Goal: Information Seeking & Learning: Check status

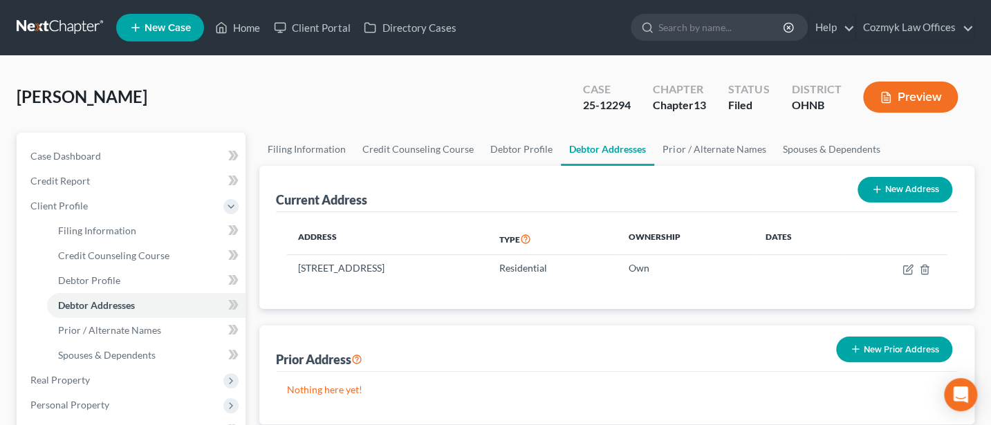
click at [727, 21] on input "search" at bounding box center [721, 28] width 127 height 26
type input "Hamler"
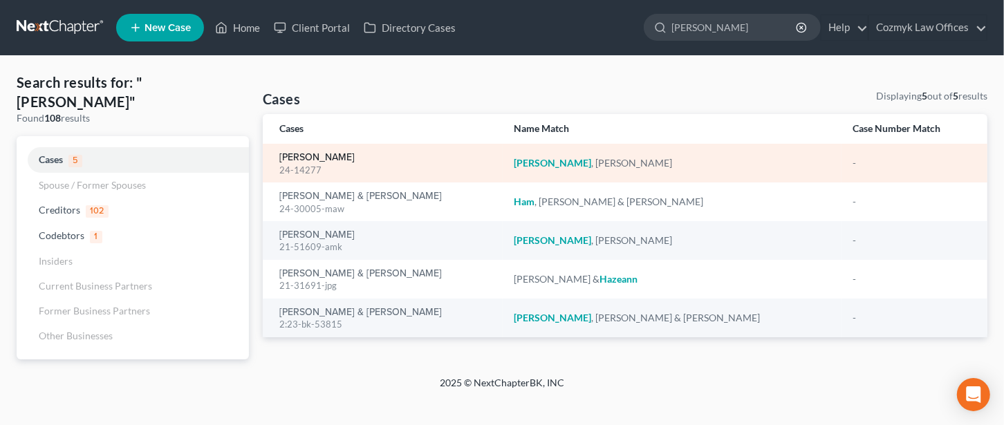
click at [310, 153] on link "Hamler, Maria" at bounding box center [316, 158] width 75 height 10
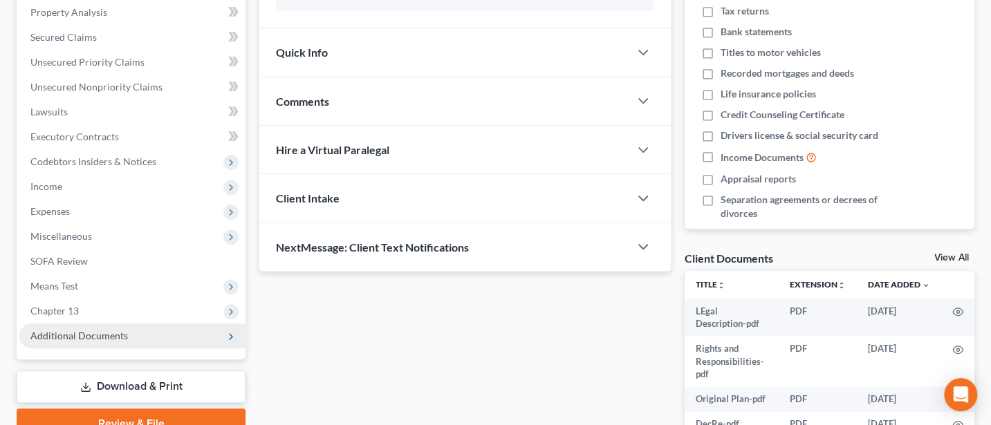
scroll to position [369, 0]
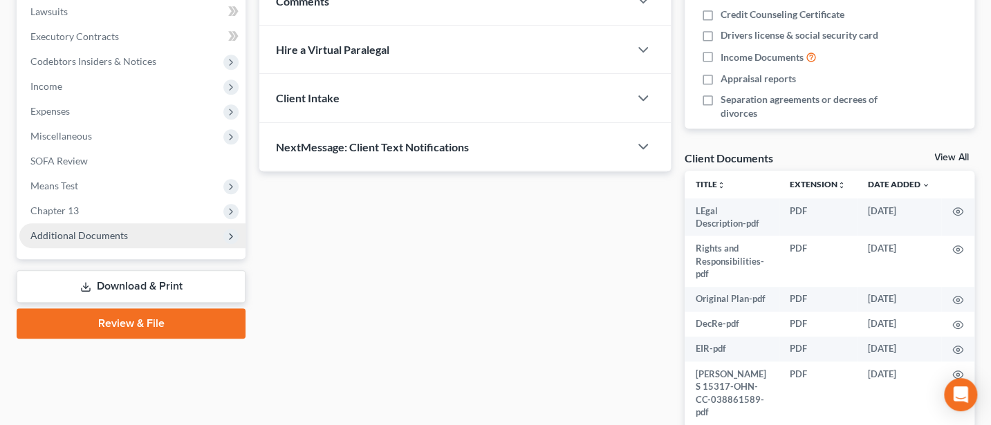
click at [90, 227] on span "Additional Documents" at bounding box center [132, 235] width 226 height 25
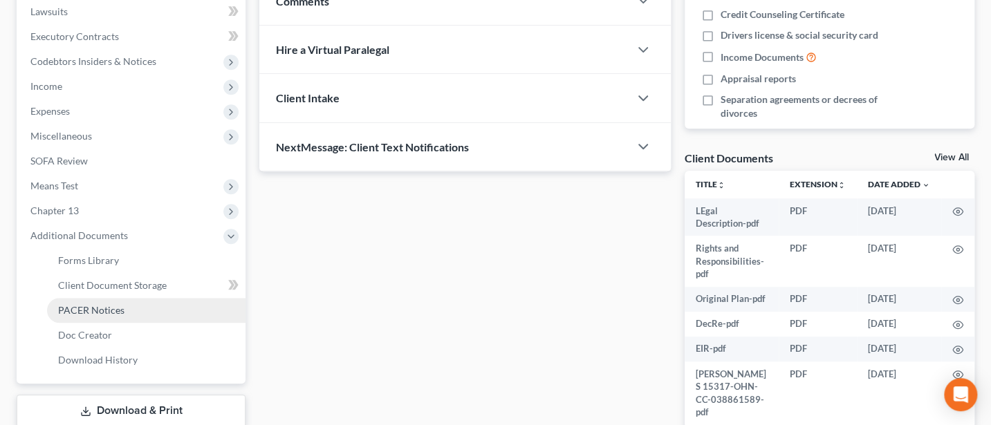
click at [91, 311] on span "PACER Notices" at bounding box center [91, 310] width 66 height 12
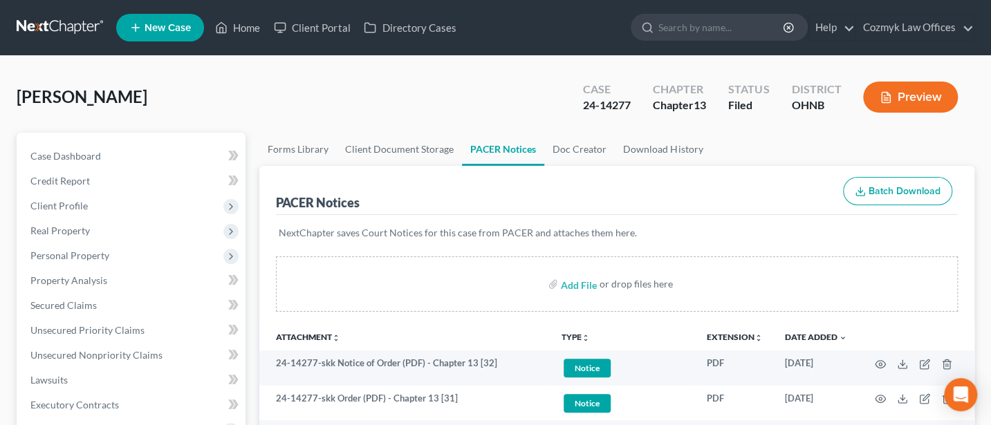
scroll to position [184, 0]
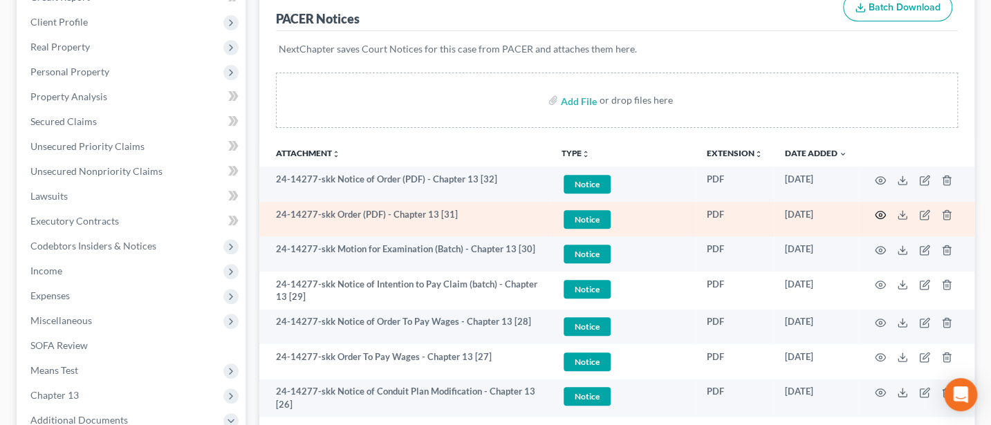
click at [882, 214] on icon "button" at bounding box center [880, 214] width 11 height 11
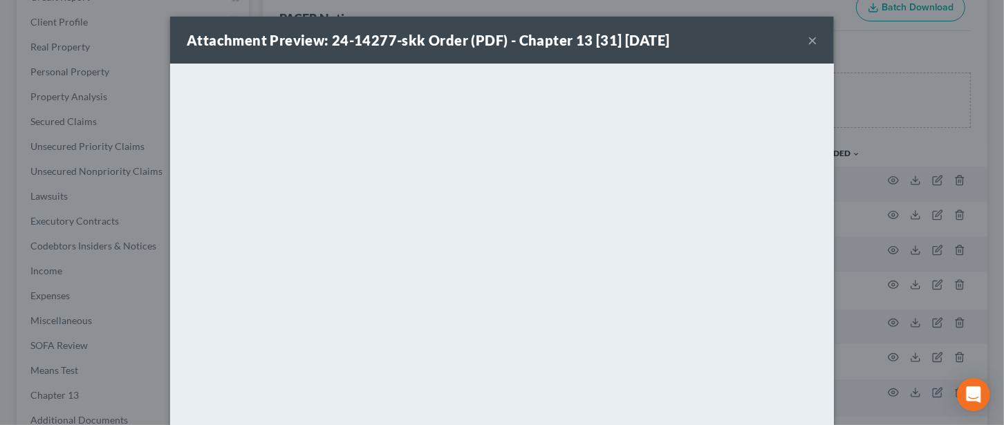
click at [808, 37] on button "×" at bounding box center [813, 40] width 10 height 17
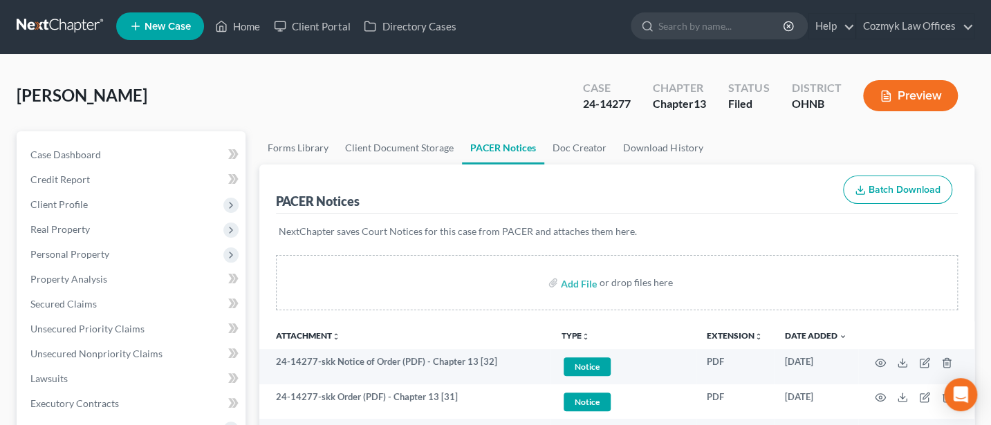
scroll to position [0, 0]
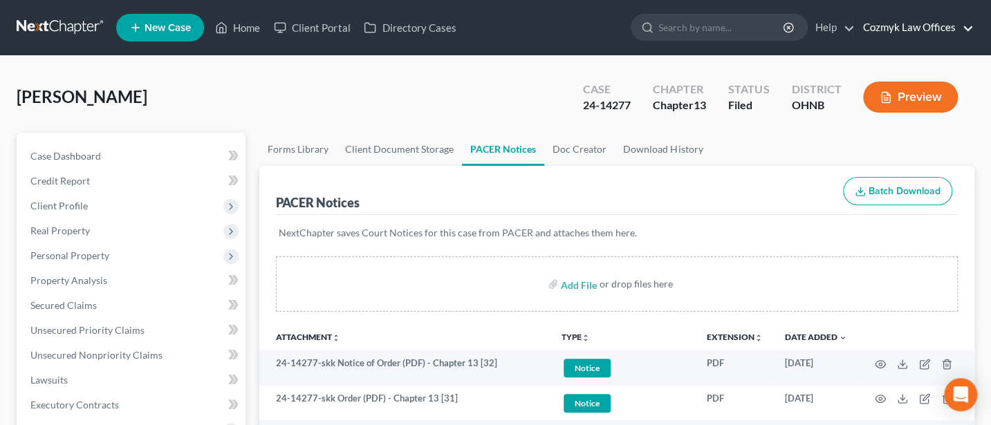
click at [927, 26] on link "Cozmyk Law Offices" at bounding box center [915, 27] width 118 height 25
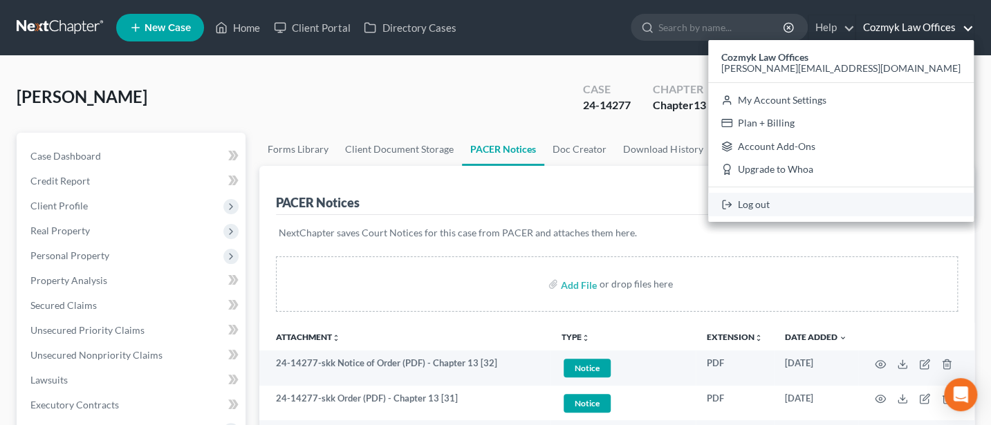
click at [908, 201] on link "Log out" at bounding box center [840, 205] width 265 height 24
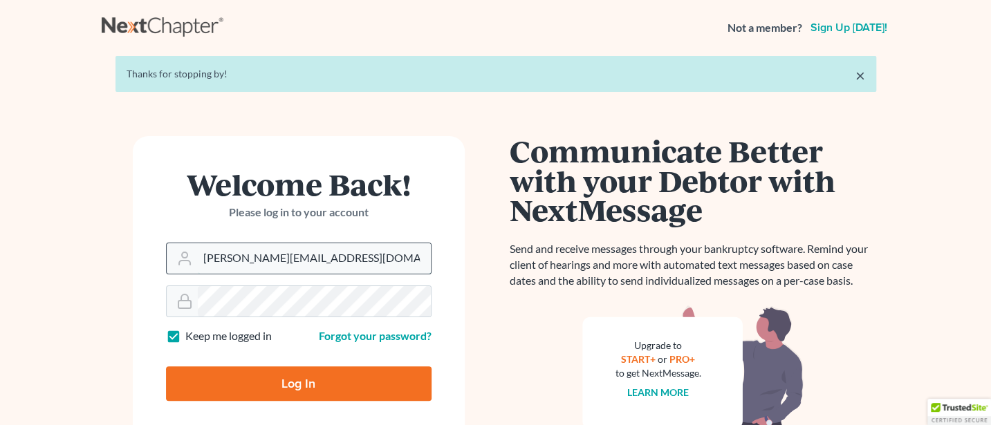
click at [313, 257] on input "[PERSON_NAME][EMAIL_ADDRESS][DOMAIN_NAME]" at bounding box center [314, 258] width 233 height 30
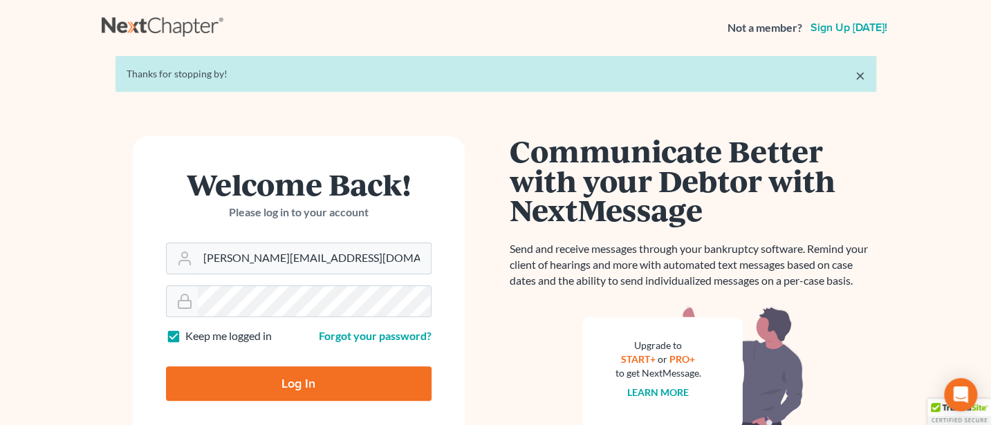
type input "[PERSON_NAME][EMAIL_ADDRESS][DOMAIN_NAME]"
click at [292, 386] on input "Log In" at bounding box center [298, 383] width 265 height 35
type input "Thinking..."
